Goal: Task Accomplishment & Management: Complete application form

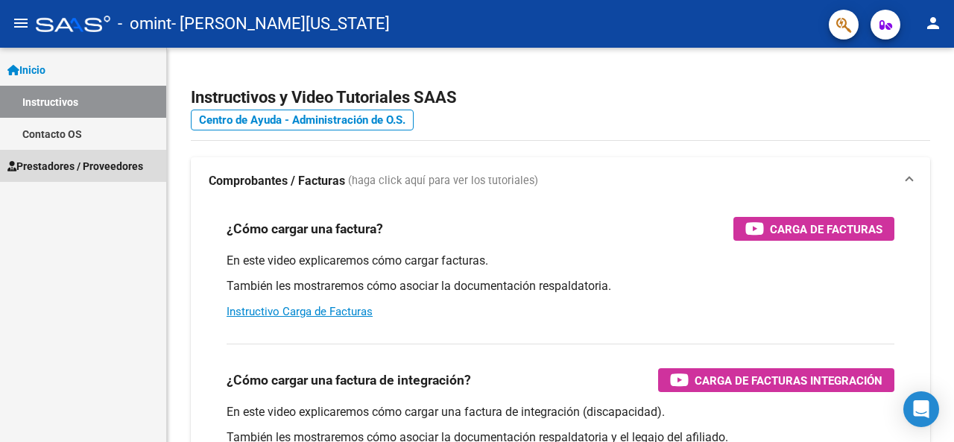
click at [87, 160] on span "Prestadores / Proveedores" at bounding box center [75, 166] width 136 height 16
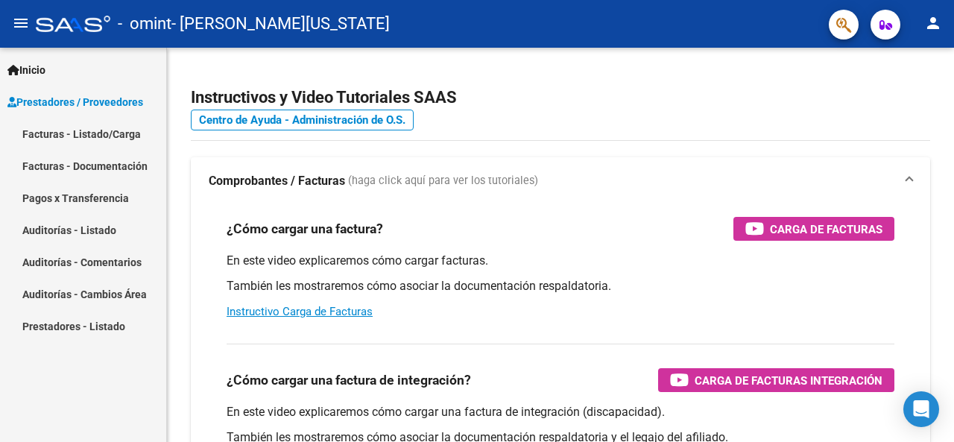
click at [96, 136] on link "Facturas - Listado/Carga" at bounding box center [83, 134] width 166 height 32
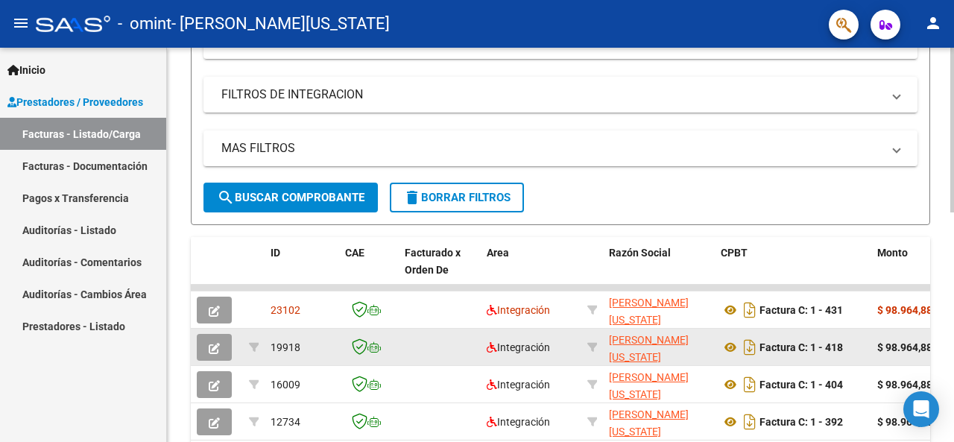
scroll to position [298, 0]
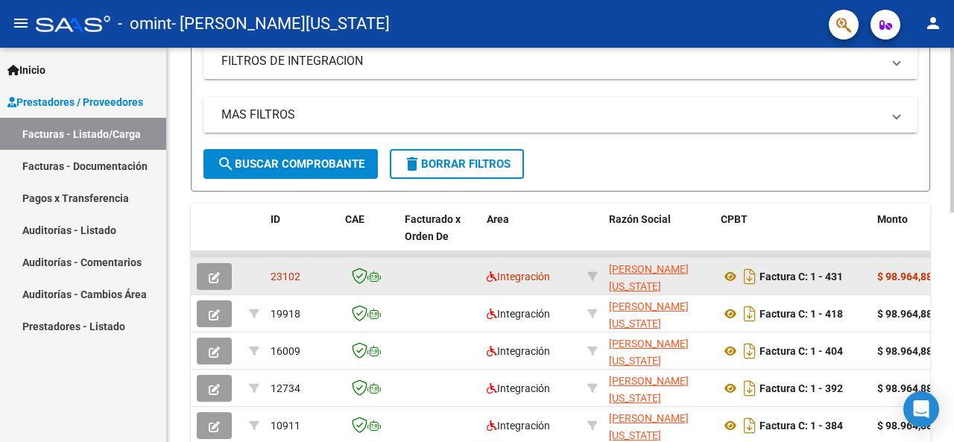
click at [466, 272] on datatable-body-cell at bounding box center [440, 276] width 82 height 37
click at [209, 277] on icon "button" at bounding box center [214, 277] width 11 height 11
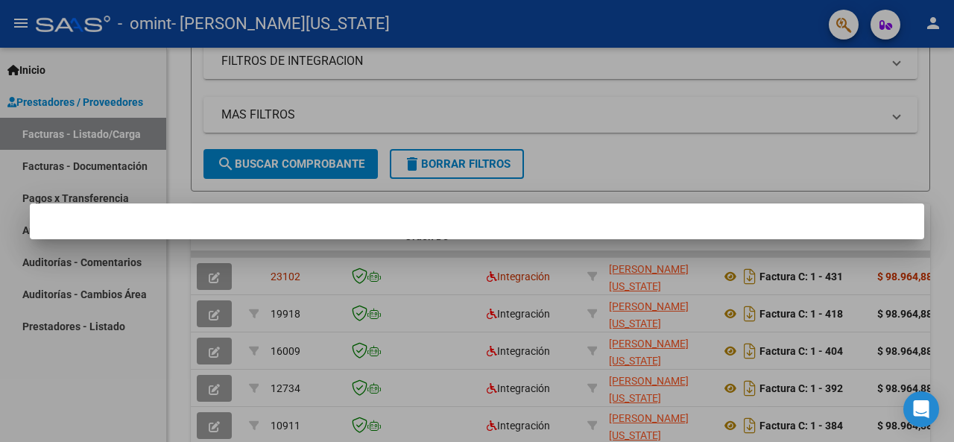
click at [232, 269] on div at bounding box center [477, 221] width 954 height 442
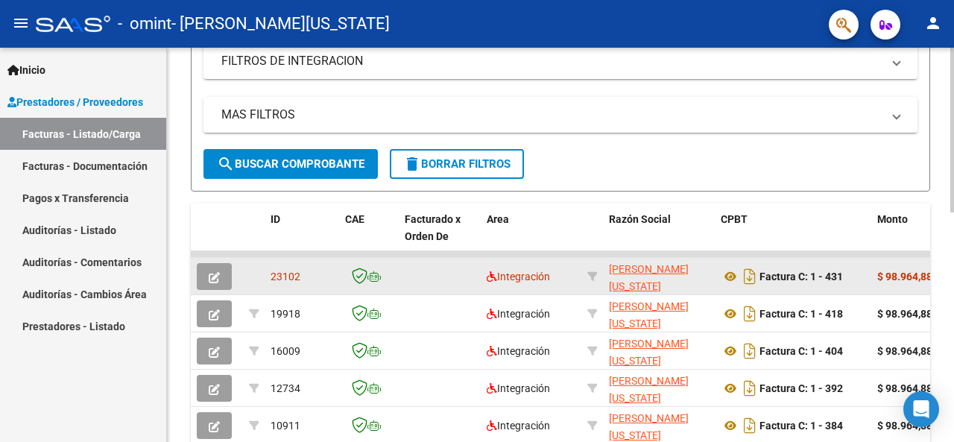
click at [215, 276] on icon "button" at bounding box center [214, 277] width 11 height 11
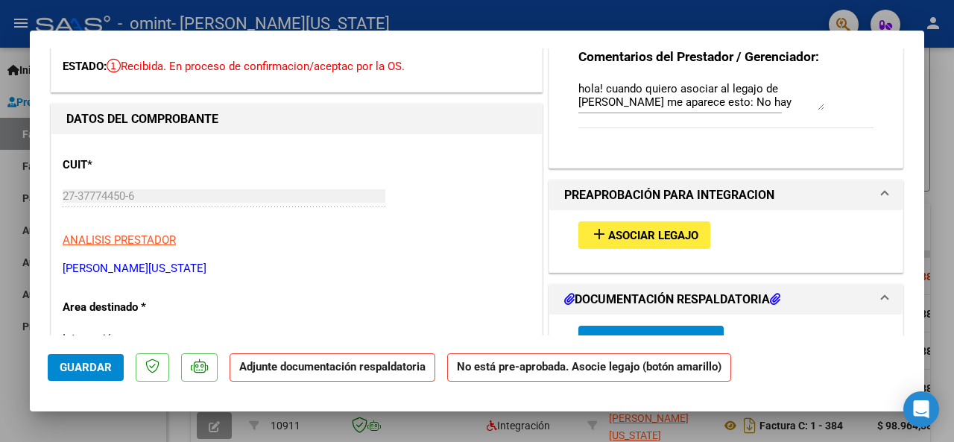
scroll to position [149, 0]
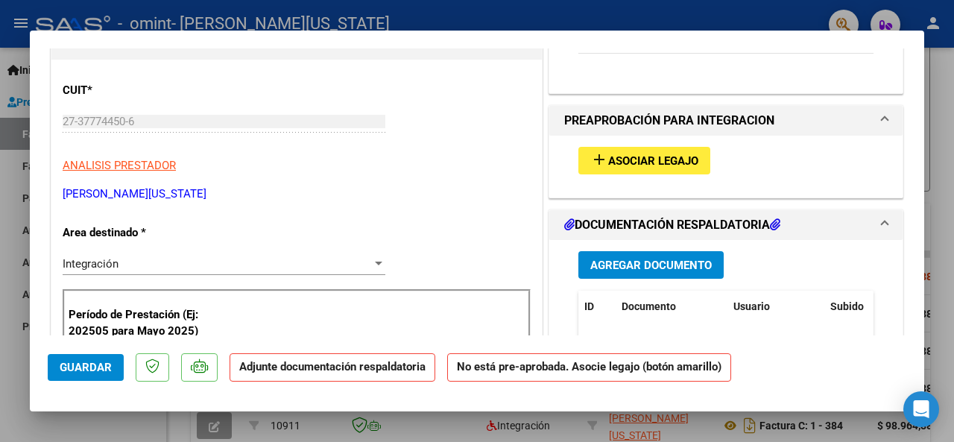
click at [590, 151] on mat-icon "add" at bounding box center [599, 159] width 18 height 18
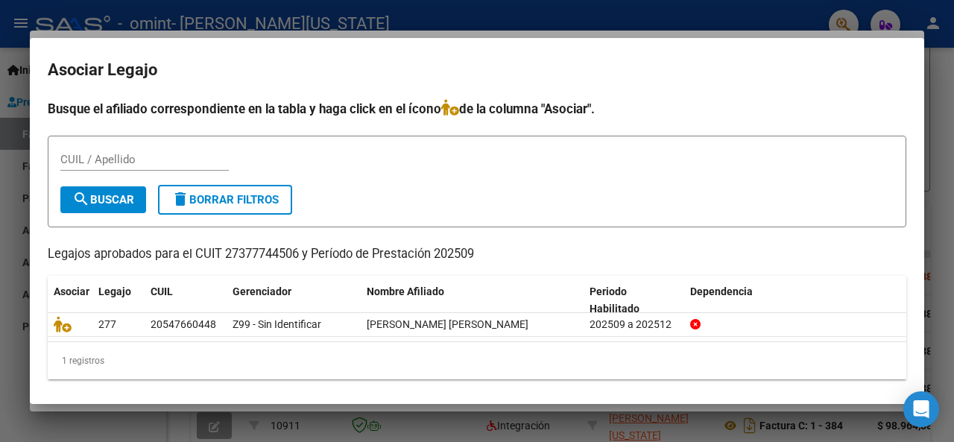
click at [115, 150] on div "CUIL / Apellido" at bounding box center [144, 159] width 168 height 22
click at [116, 159] on input "CUIL / Apellido" at bounding box center [144, 159] width 168 height 13
type input "20573220283"
click at [122, 190] on button "search Buscar" at bounding box center [103, 199] width 86 height 27
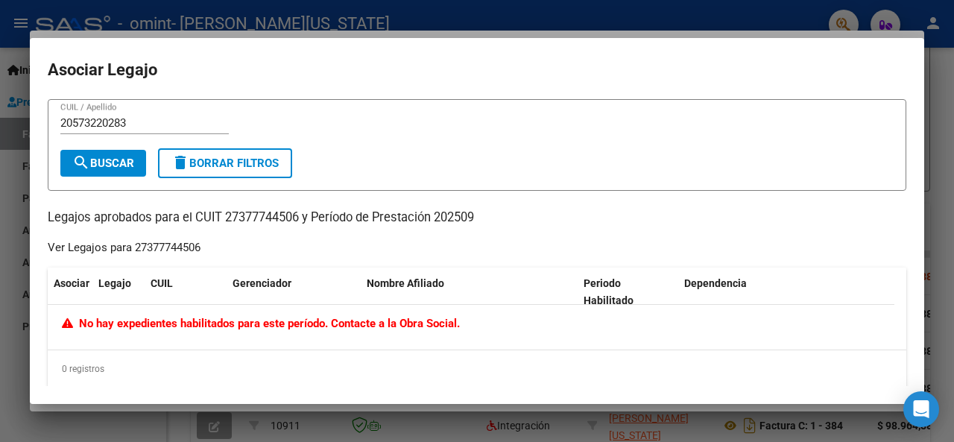
click at [0, 296] on div at bounding box center [477, 221] width 954 height 442
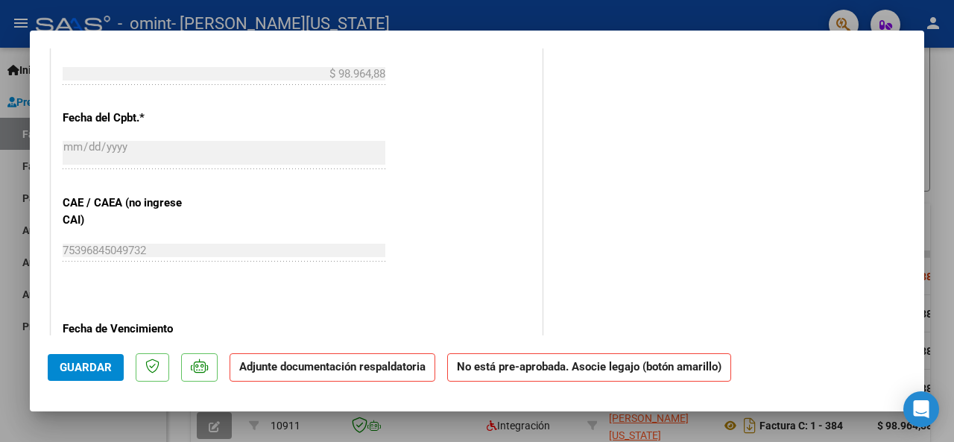
scroll to position [966, 0]
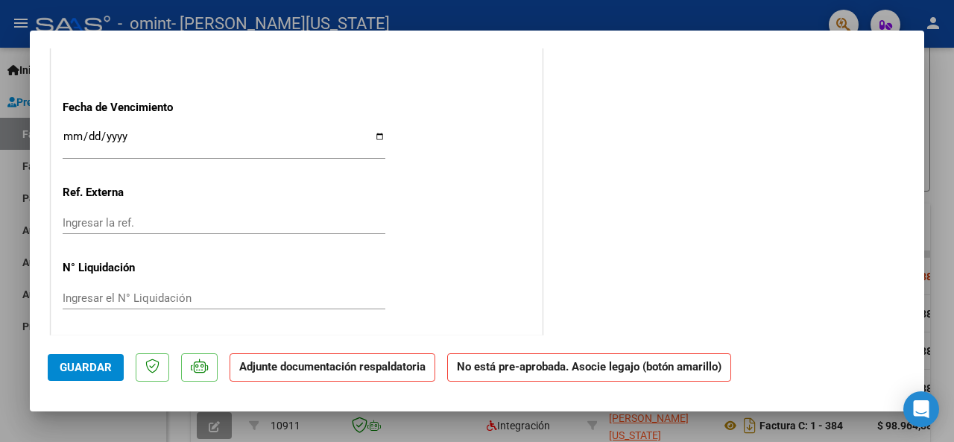
click at [953, 133] on div at bounding box center [477, 221] width 954 height 442
type input "$ 0,00"
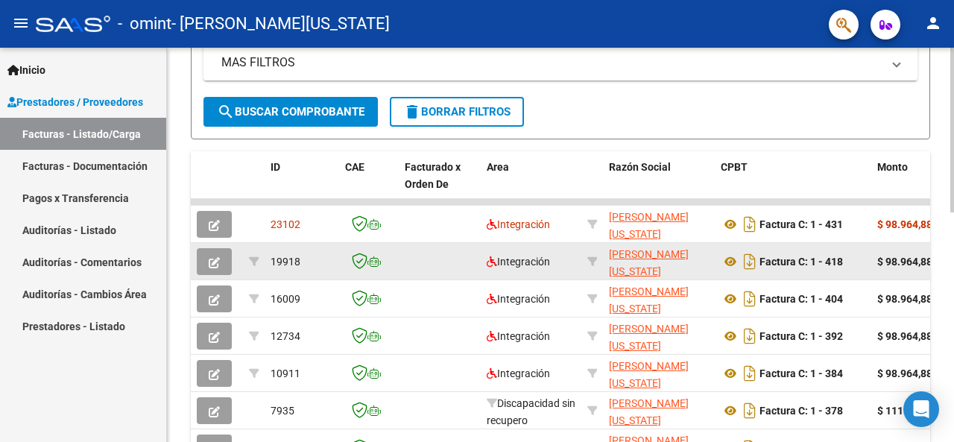
scroll to position [372, 0]
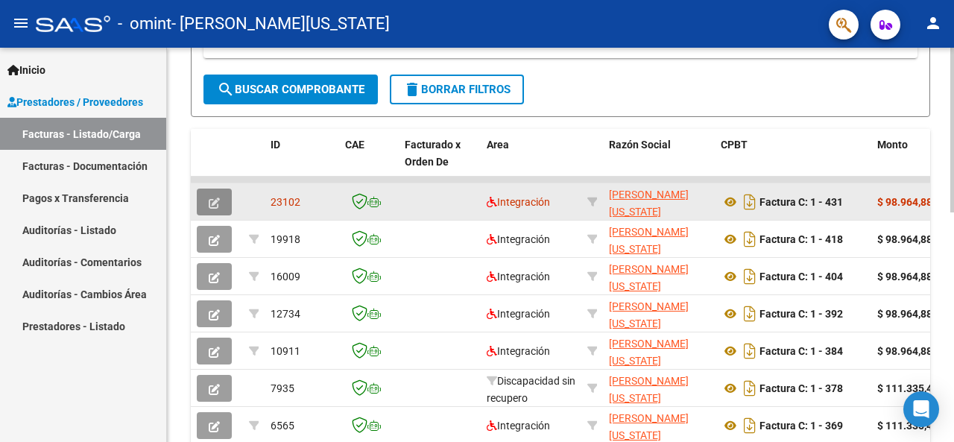
click at [213, 197] on icon "button" at bounding box center [214, 202] width 11 height 11
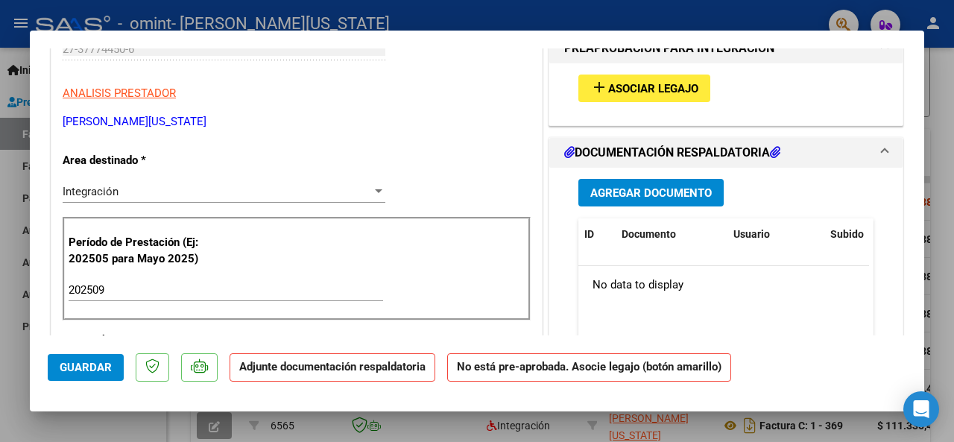
scroll to position [0, 0]
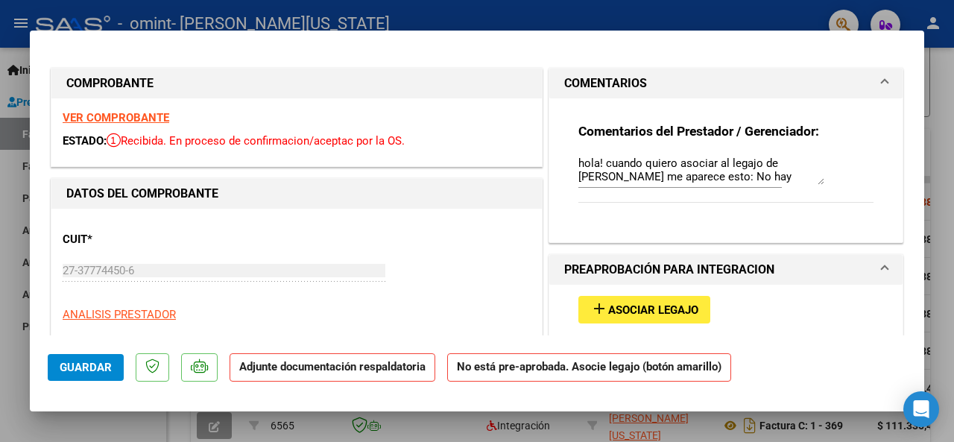
click at [608, 306] on span "Asociar Legajo" at bounding box center [653, 309] width 90 height 13
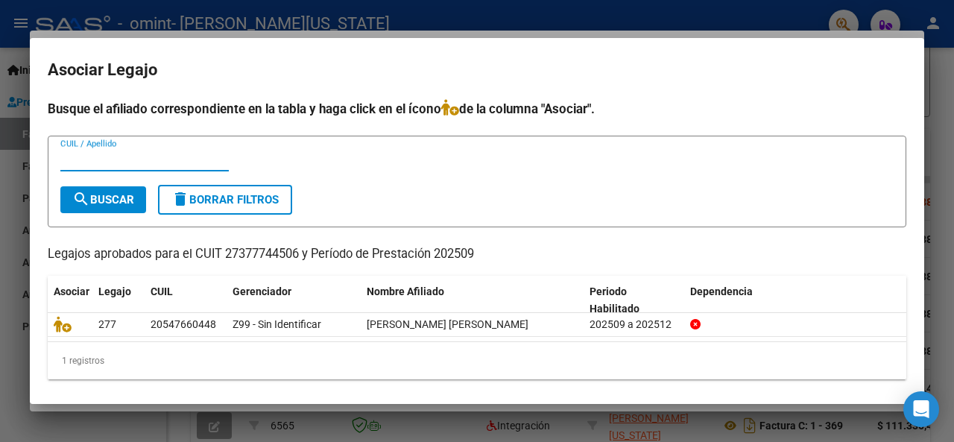
click at [109, 162] on input "CUIL / Apellido" at bounding box center [144, 159] width 168 height 13
type input "20573220383"
click at [128, 193] on span "search Buscar" at bounding box center [103, 199] width 62 height 13
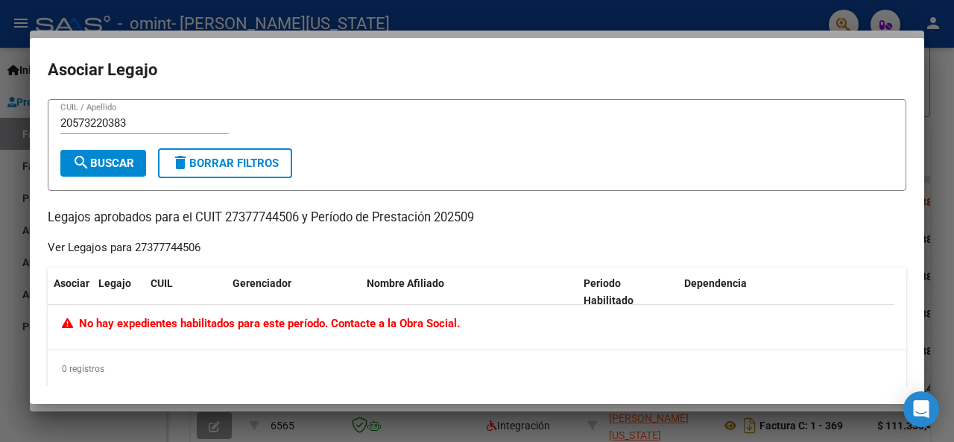
click at [147, 431] on div at bounding box center [477, 221] width 954 height 442
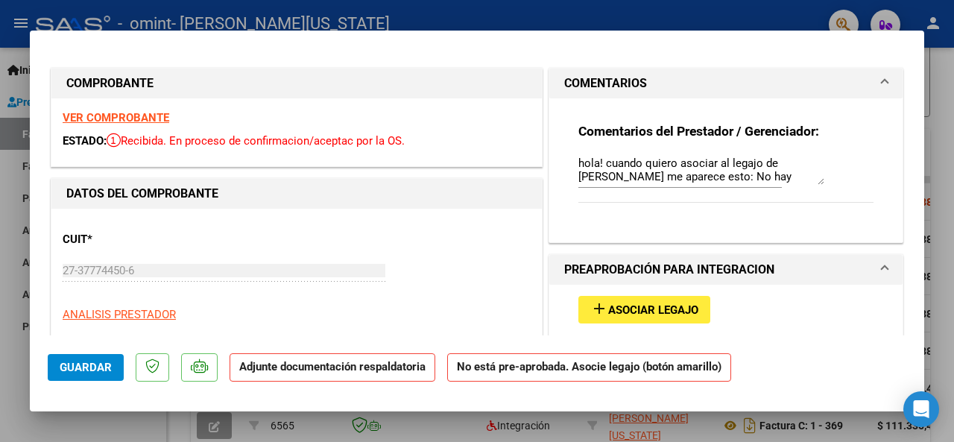
click at [712, 4] on div at bounding box center [477, 221] width 954 height 442
type input "$ 0,00"
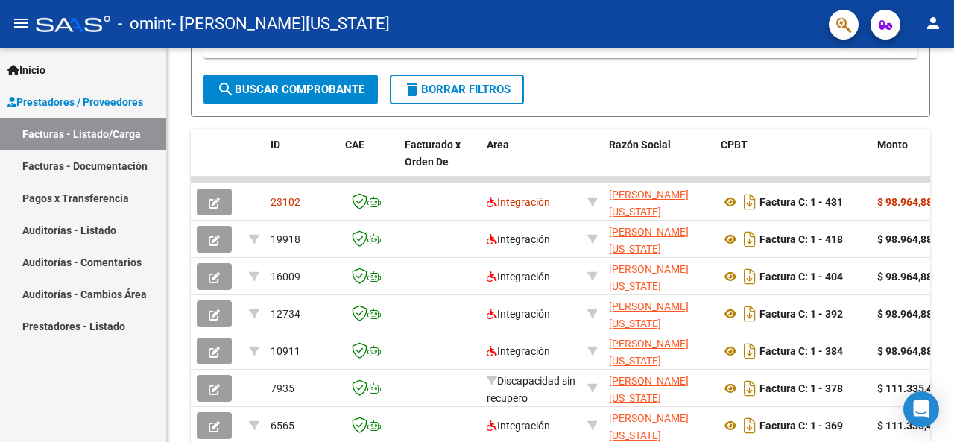
scroll to position [372, 0]
